Goal: Navigation & Orientation: Find specific page/section

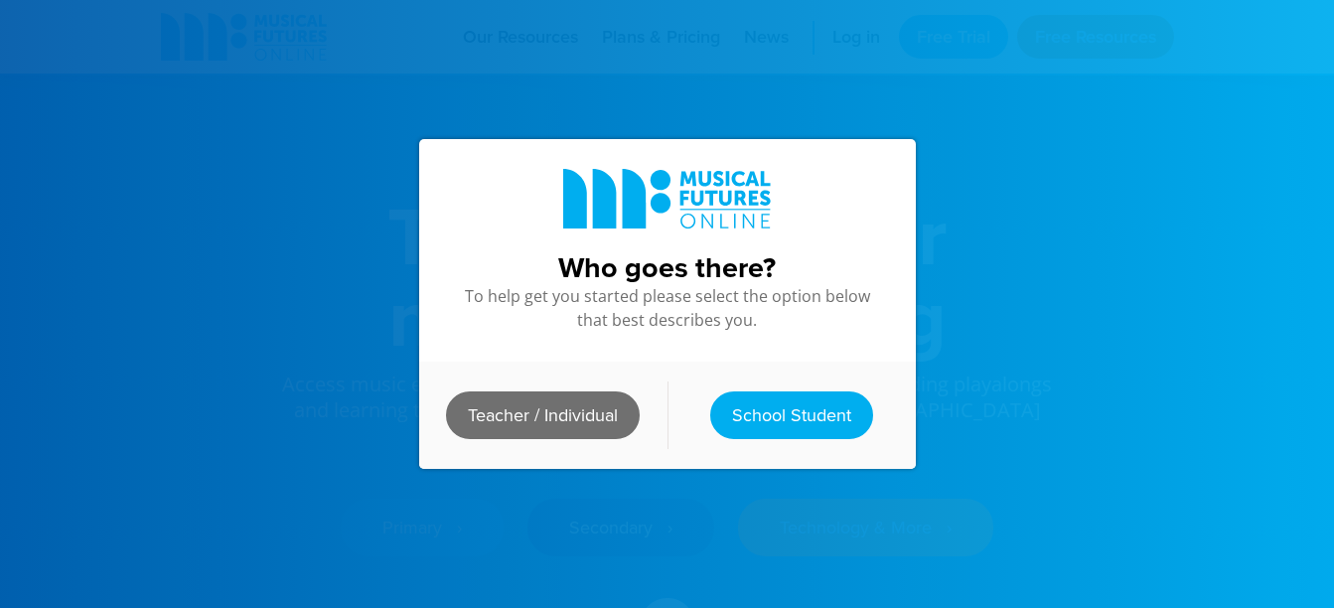
click at [583, 407] on link "Teacher / Individual" at bounding box center [543, 415] width 194 height 48
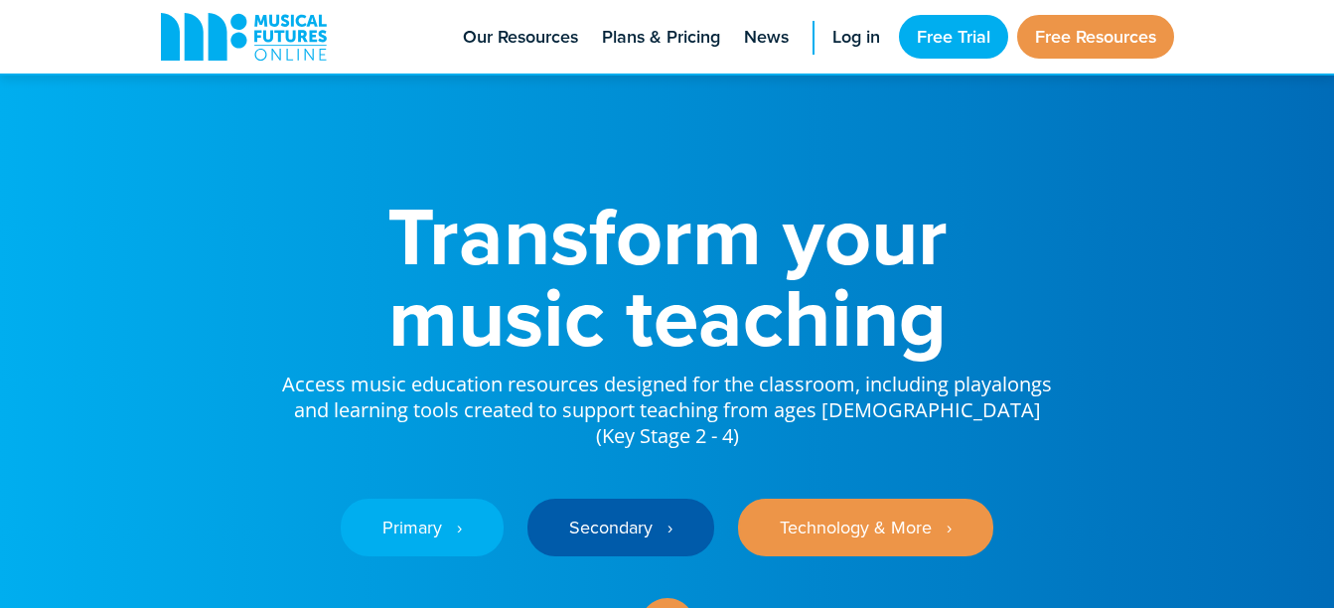
scroll to position [199, 0]
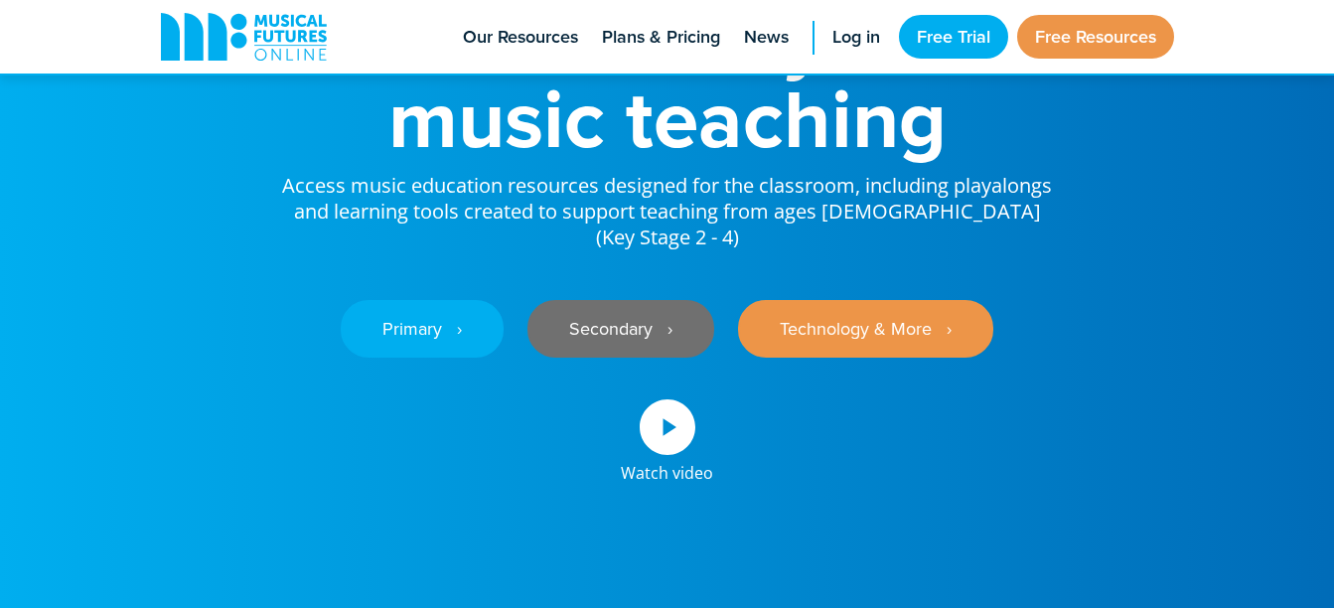
click at [625, 303] on link "Secondary ‎‏‏‎ ‎ ›" at bounding box center [621, 329] width 187 height 58
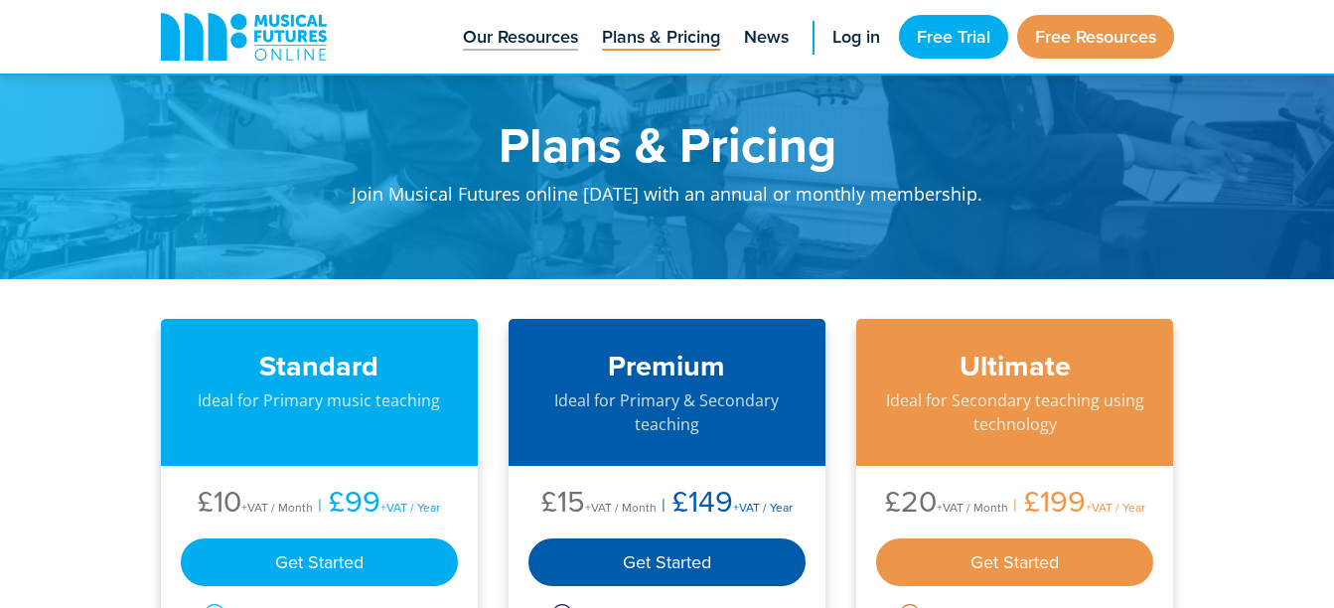
click at [533, 40] on span "Our Resources" at bounding box center [520, 37] width 115 height 27
click at [748, 34] on span "News" at bounding box center [766, 37] width 45 height 27
